Goal: Check status: Check status

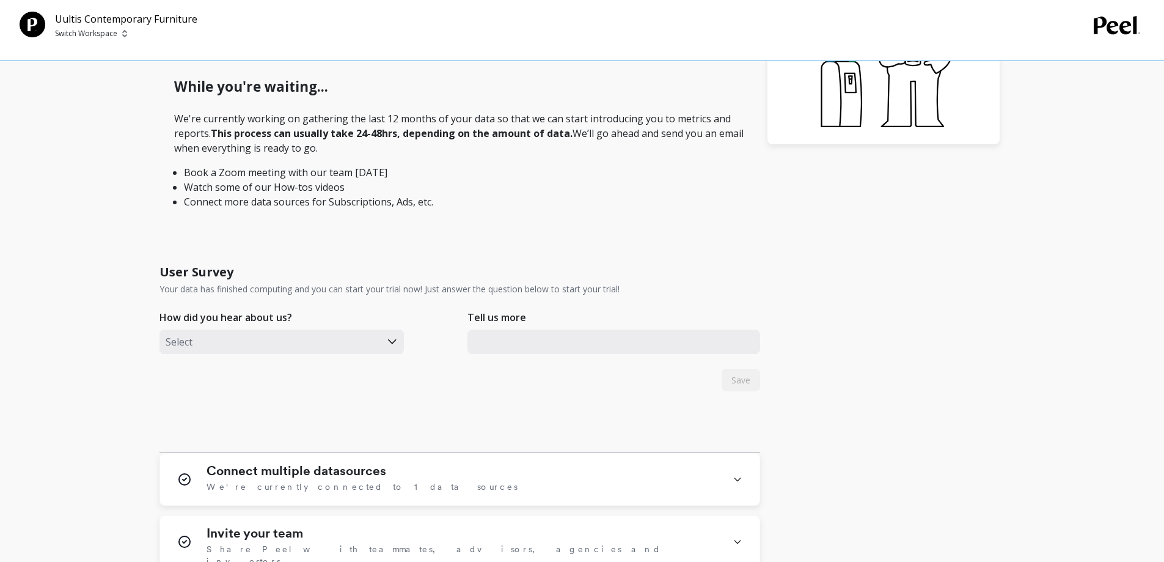
scroll to position [367, 0]
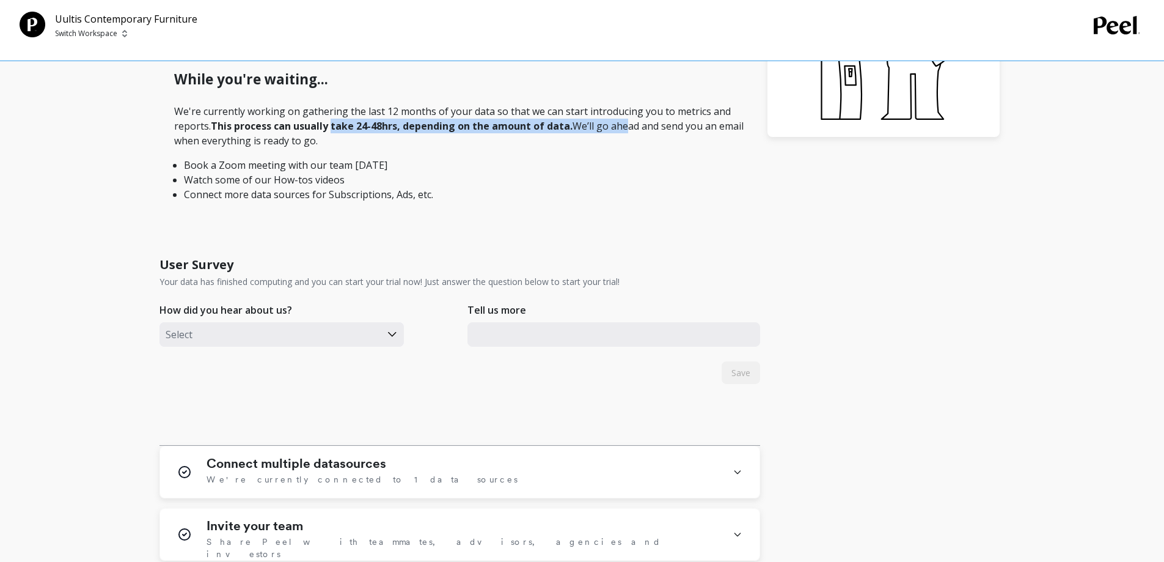
drag, startPoint x: 334, startPoint y: 120, endPoint x: 628, endPoint y: 124, distance: 294.6
click at [626, 124] on p "We're currently working on gathering the last 12 months of your data so that we…" at bounding box center [459, 153] width 571 height 98
click at [628, 124] on p "We're currently working on gathering the last 12 months of your data so that we…" at bounding box center [459, 153] width 571 height 98
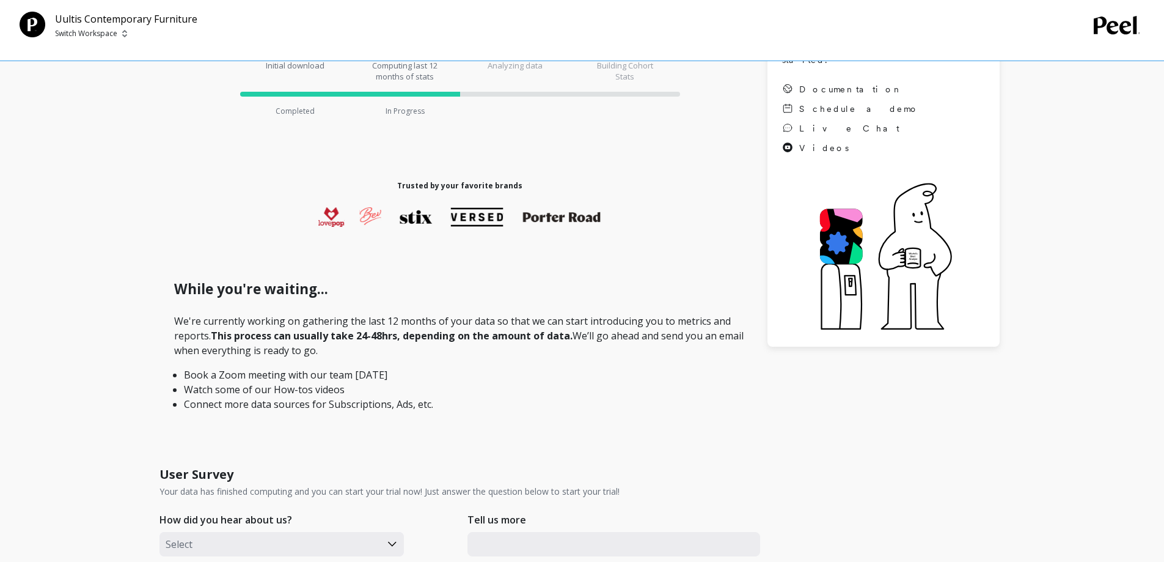
scroll to position [0, 0]
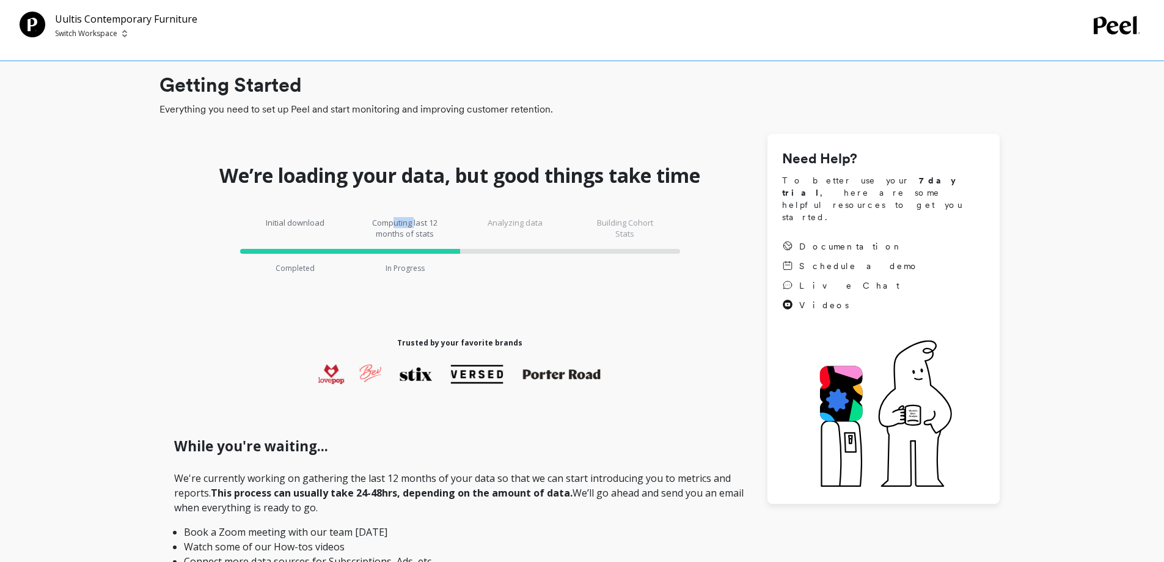
drag, startPoint x: 392, startPoint y: 221, endPoint x: 422, endPoint y: 225, distance: 29.6
click at [416, 227] on p "Computing last 12 months of stats" at bounding box center [405, 228] width 73 height 22
drag, startPoint x: 273, startPoint y: 110, endPoint x: 449, endPoint y: 110, distance: 175.4
click at [442, 110] on span "Everything you need to set up Peel and start monitoring and improving customer …" at bounding box center [580, 109] width 840 height 15
click at [449, 110] on span "Everything you need to set up Peel and start monitoring and improving customer …" at bounding box center [580, 109] width 840 height 15
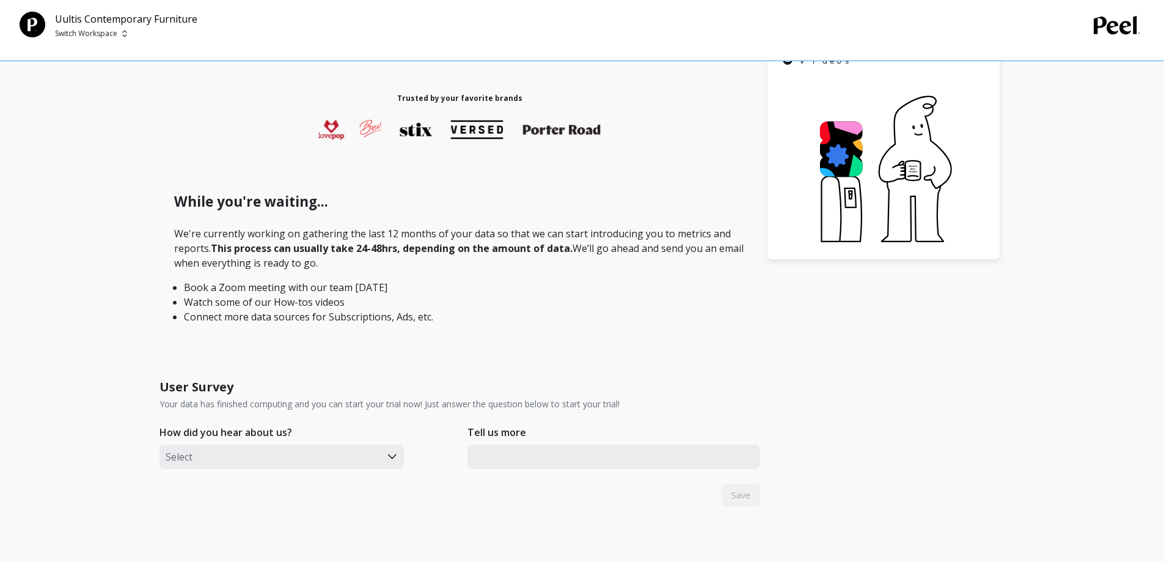
scroll to position [306, 0]
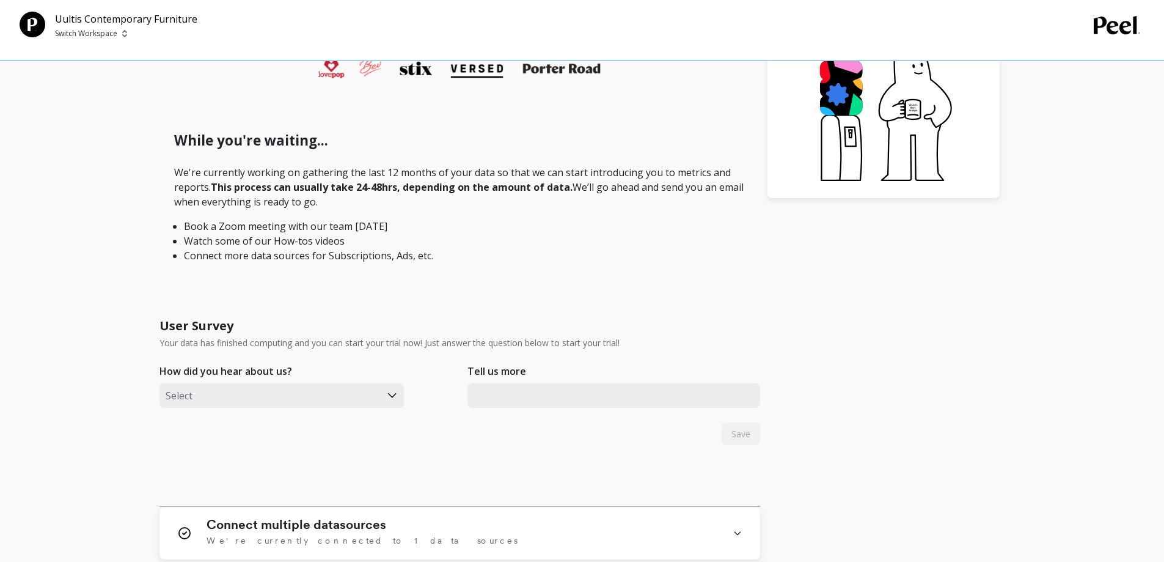
click at [123, 36] on img at bounding box center [124, 34] width 5 height 10
click at [130, 198] on div "Getting Started Everything you need to set up Peel and start monitoring and imp…" at bounding box center [580, 348] width 1120 height 1289
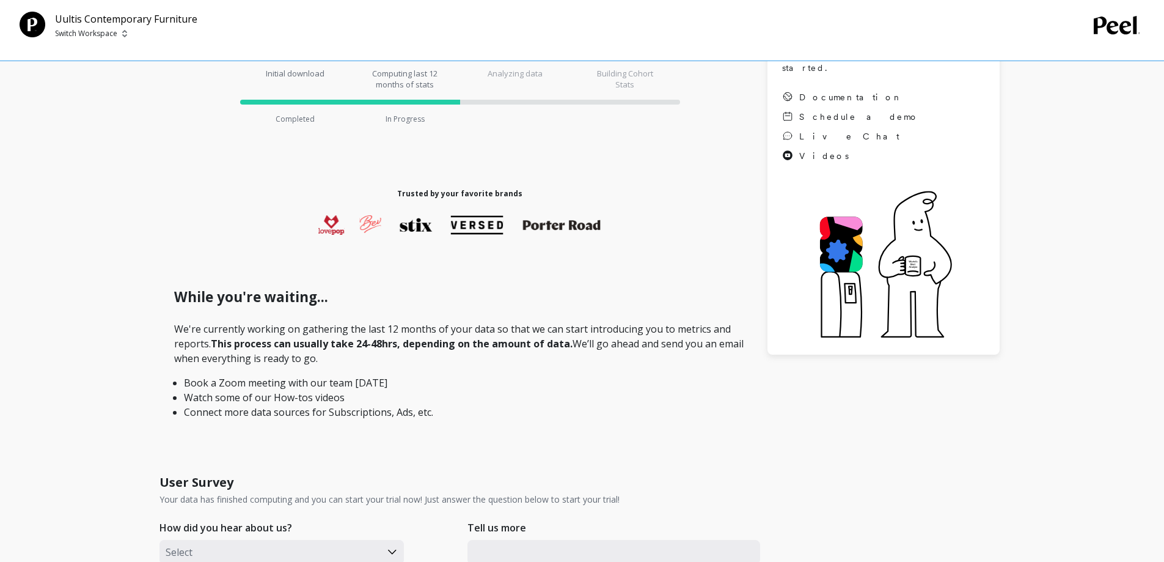
scroll to position [0, 0]
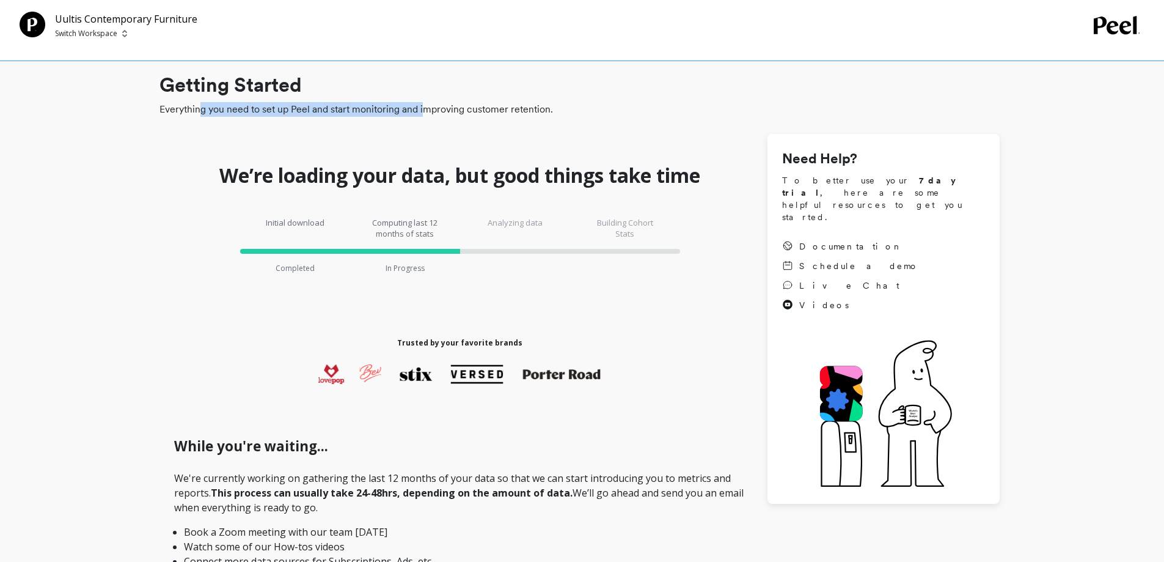
drag, startPoint x: 201, startPoint y: 115, endPoint x: 435, endPoint y: 112, distance: 234.1
click at [432, 112] on span "Everything you need to set up Peel and start monitoring and improving customer …" at bounding box center [580, 109] width 840 height 15
drag, startPoint x: 452, startPoint y: 112, endPoint x: 476, endPoint y: 111, distance: 24.5
click at [453, 112] on span "Everything you need to set up Peel and start monitoring and improving customer …" at bounding box center [580, 109] width 840 height 15
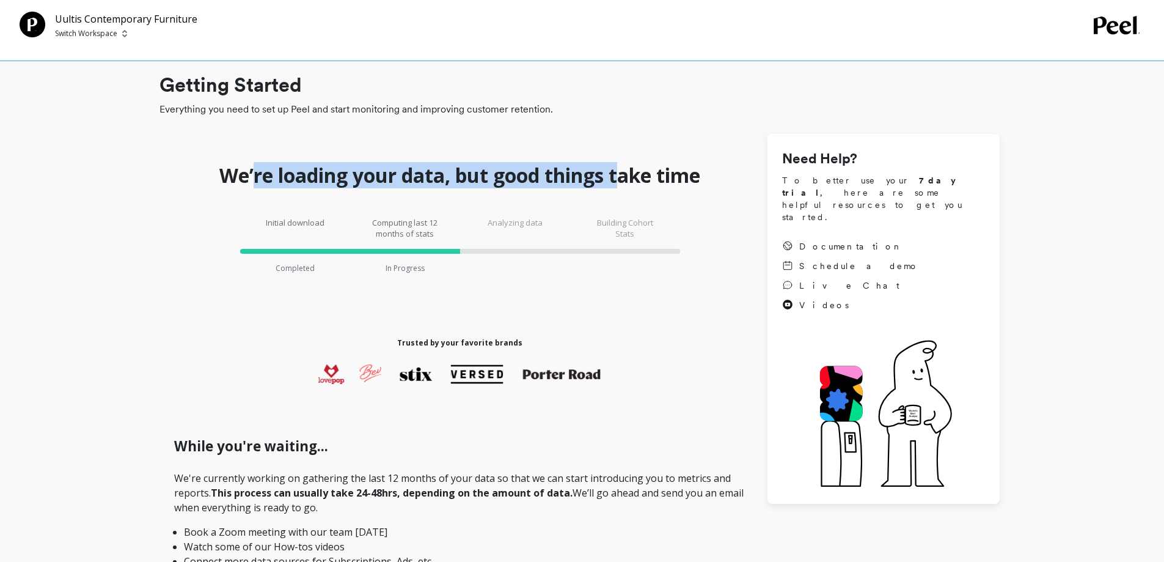
drag, startPoint x: 250, startPoint y: 180, endPoint x: 666, endPoint y: 183, distance: 416.2
click at [625, 184] on h1 "We’re loading your data, but good things take time" at bounding box center [459, 175] width 481 height 24
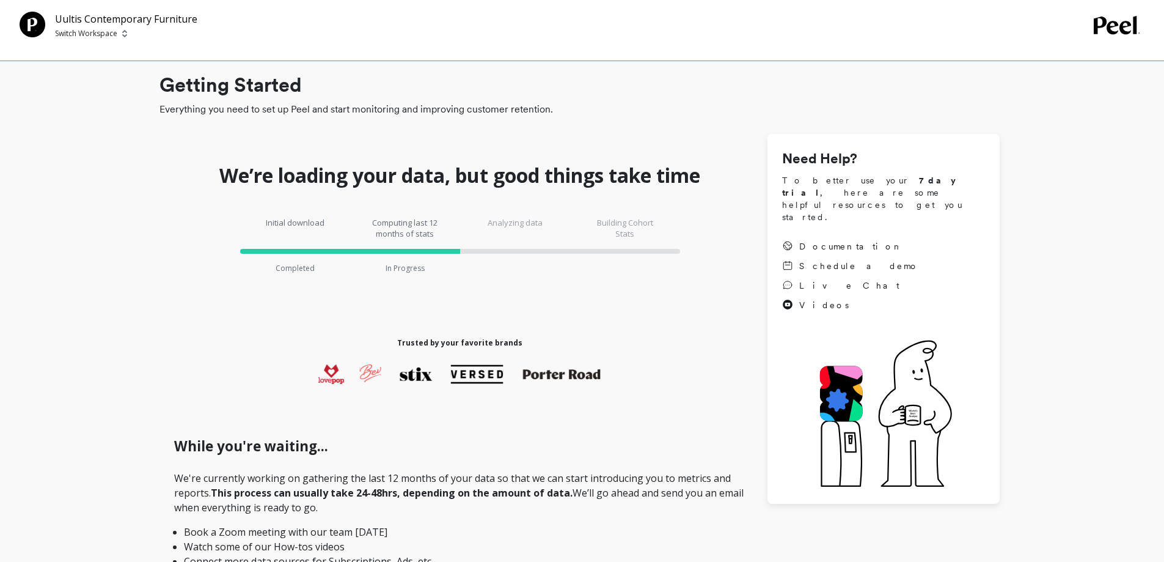
click at [666, 183] on h1 "We’re loading your data, but good things take time" at bounding box center [459, 175] width 481 height 24
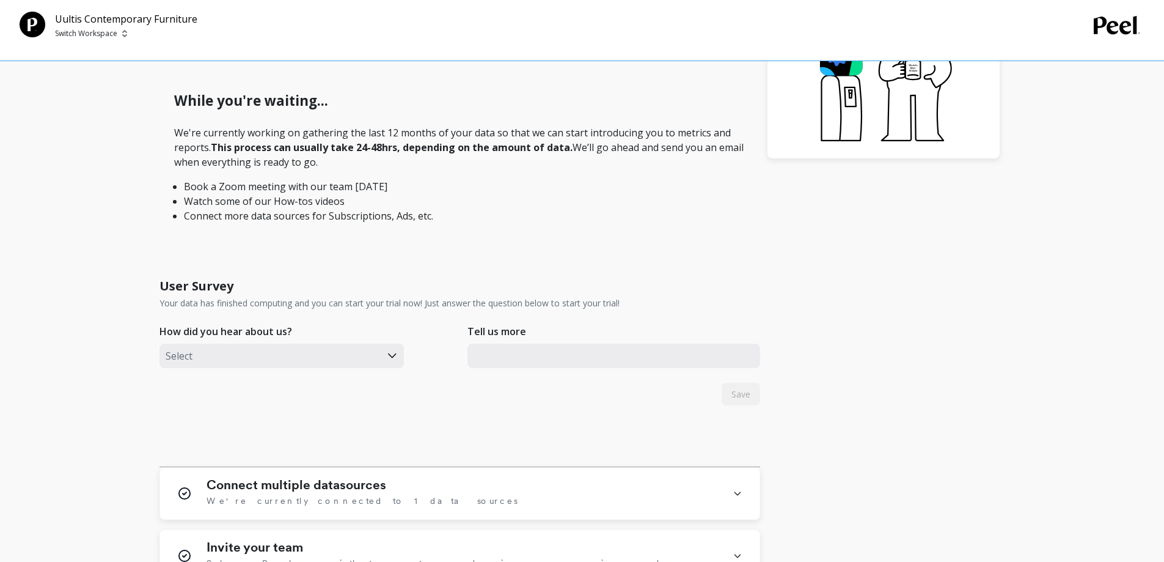
scroll to position [367, 0]
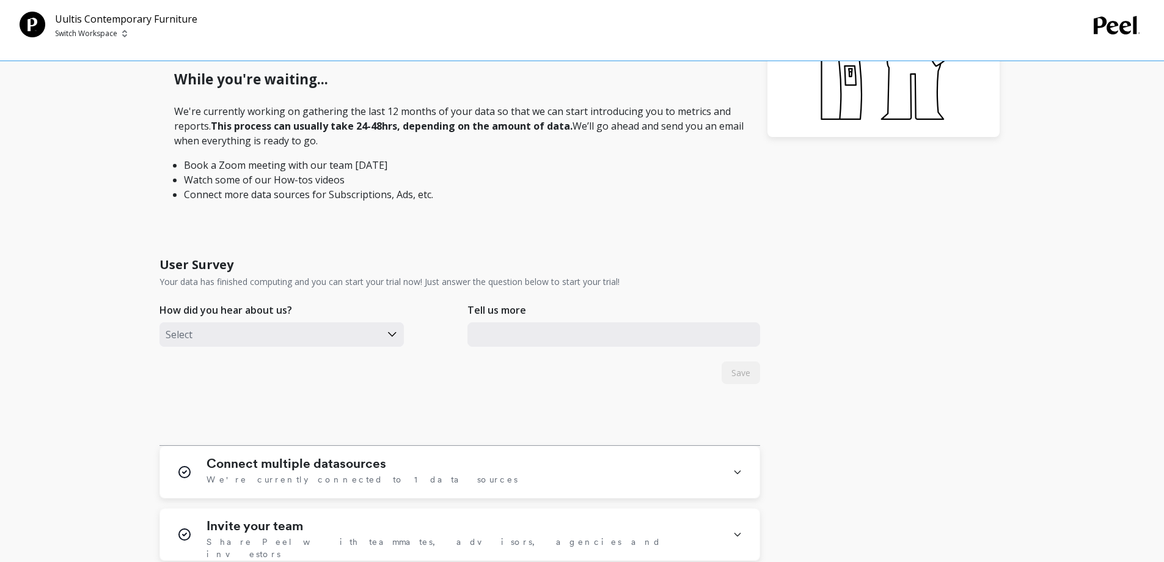
click at [295, 340] on div at bounding box center [270, 334] width 209 height 16
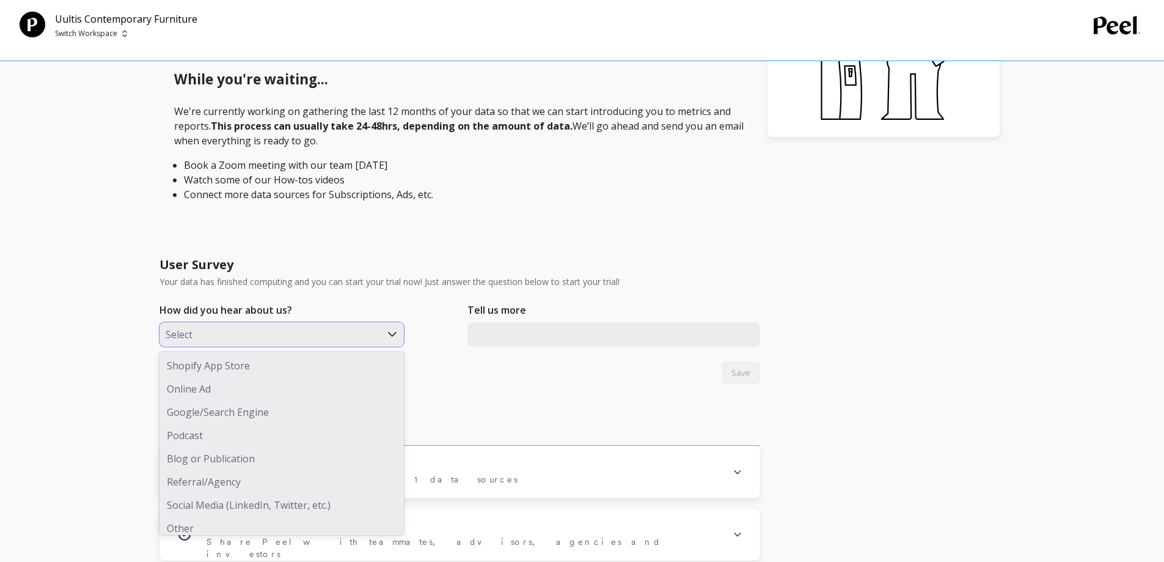
click at [275, 367] on div "Shopify App Store" at bounding box center [282, 365] width 244 height 23
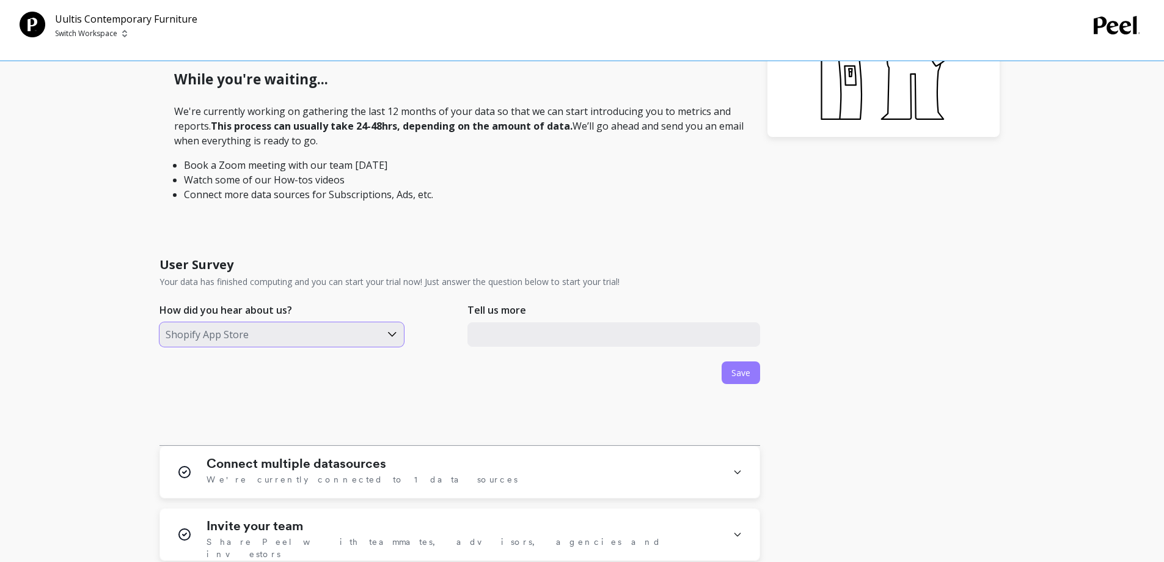
click at [748, 375] on span "Save" at bounding box center [741, 373] width 19 height 12
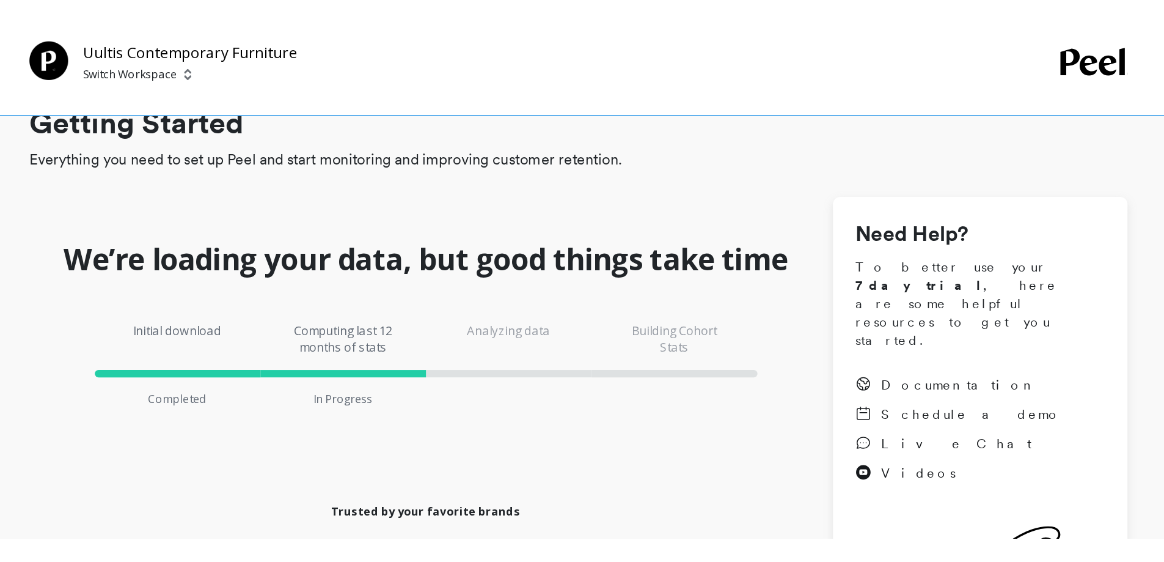
scroll to position [19, 0]
